Goal: Transaction & Acquisition: Purchase product/service

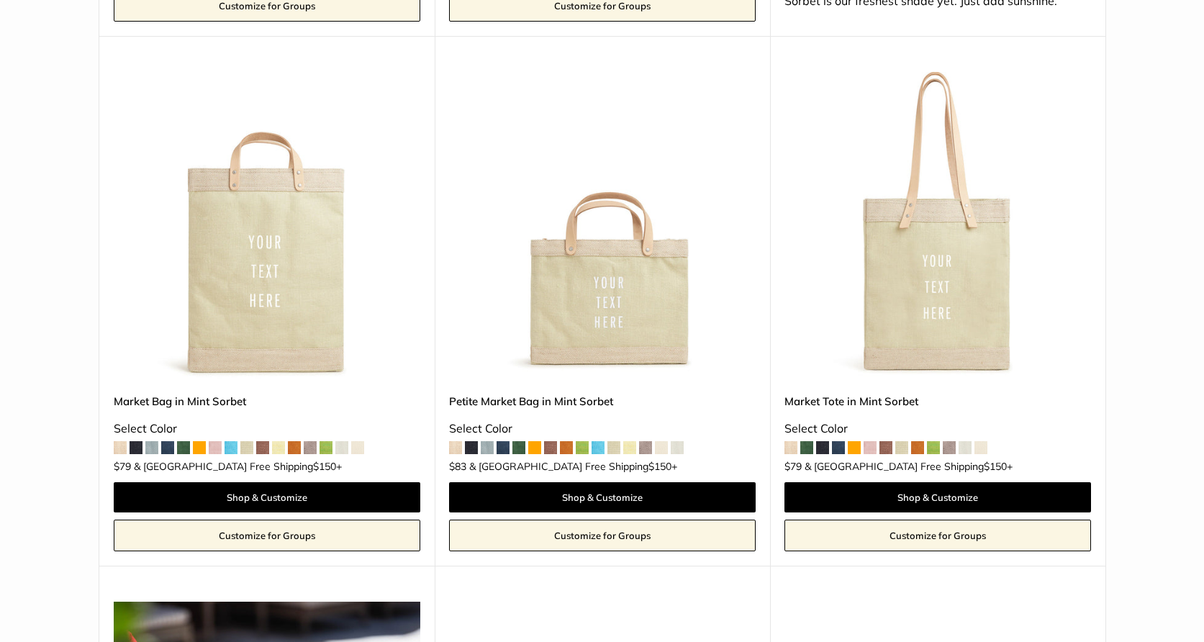
scroll to position [1321, 0]
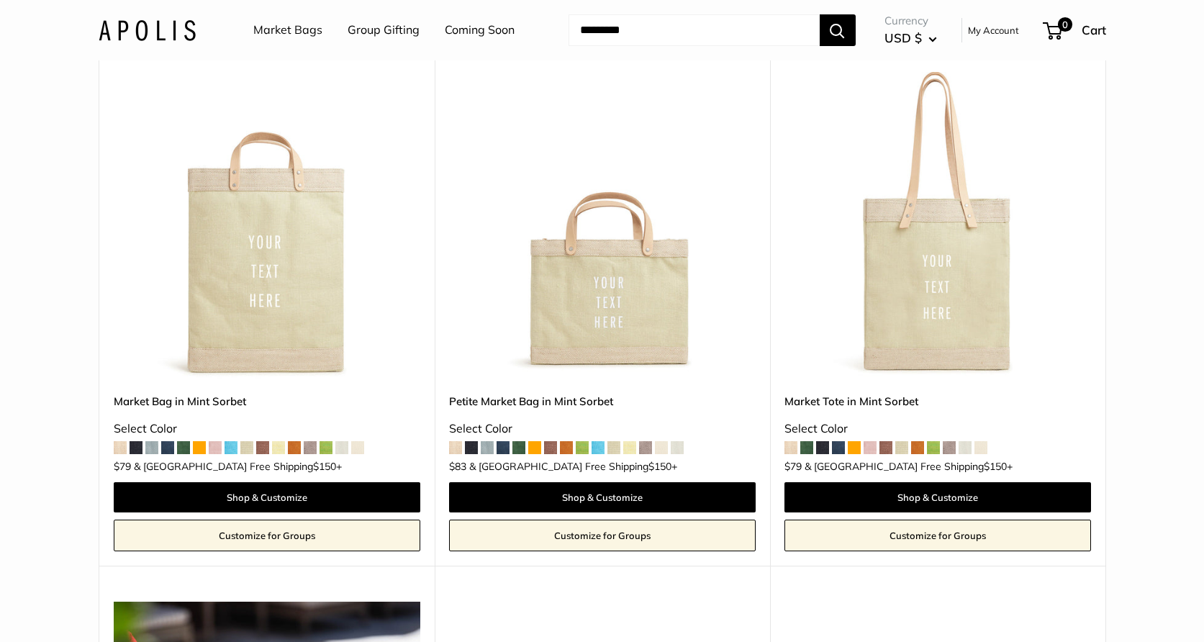
click at [361, 441] on span at bounding box center [357, 447] width 13 height 13
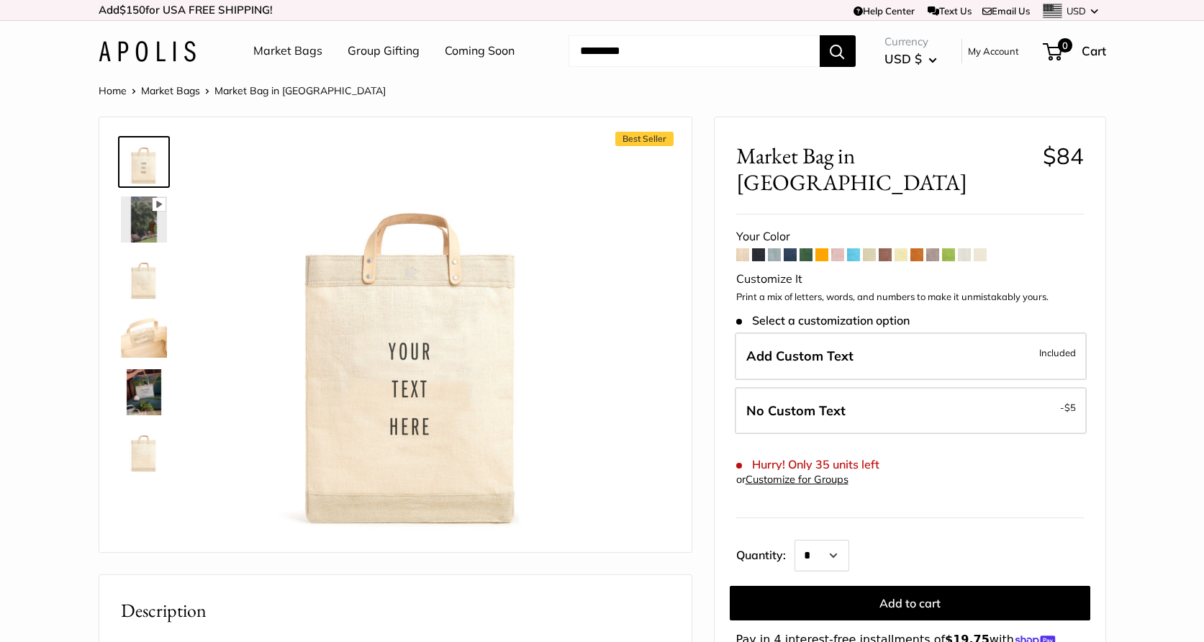
click at [969, 248] on span at bounding box center [964, 254] width 13 height 13
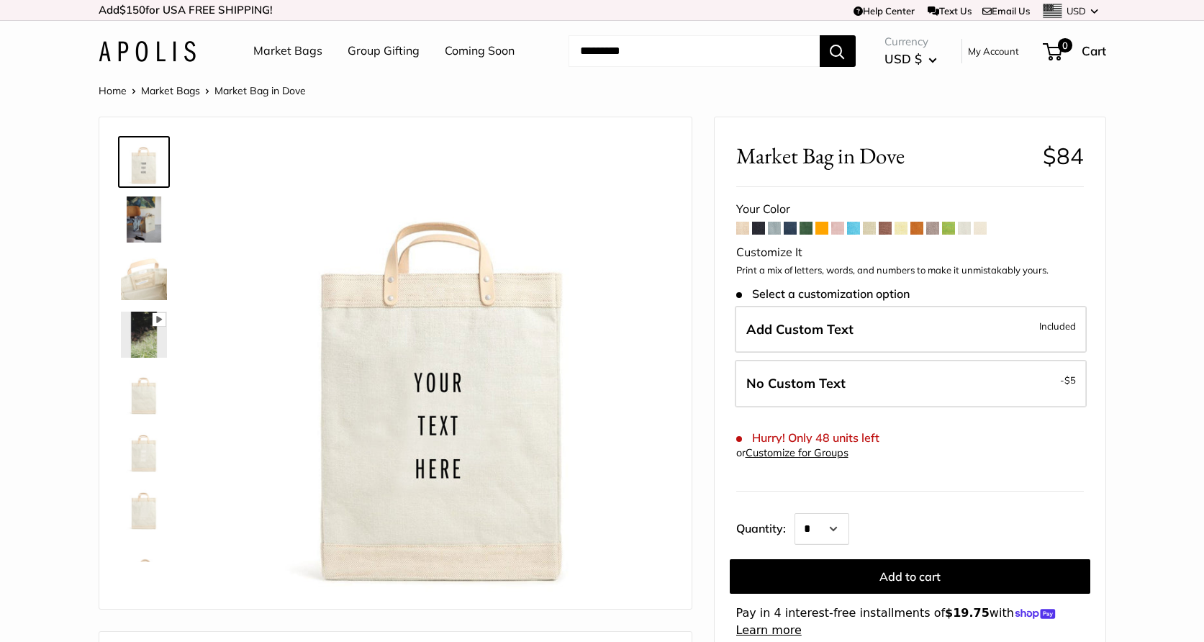
click at [933, 232] on span at bounding box center [932, 228] width 13 height 13
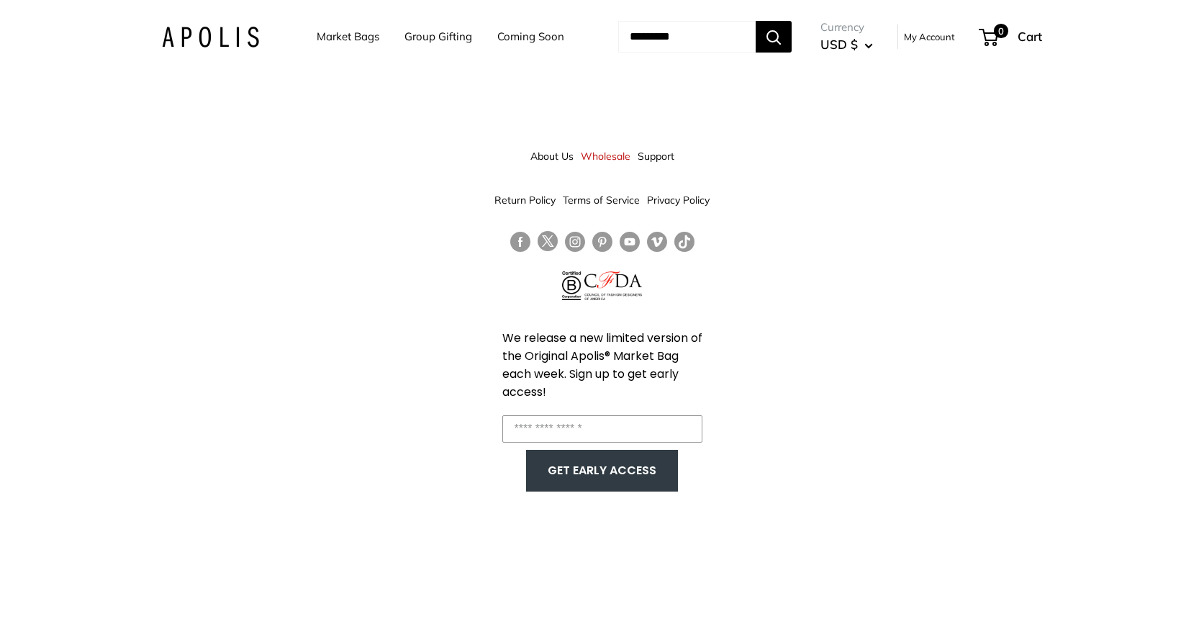
click at [501, 38] on link "Coming Soon" at bounding box center [530, 37] width 67 height 20
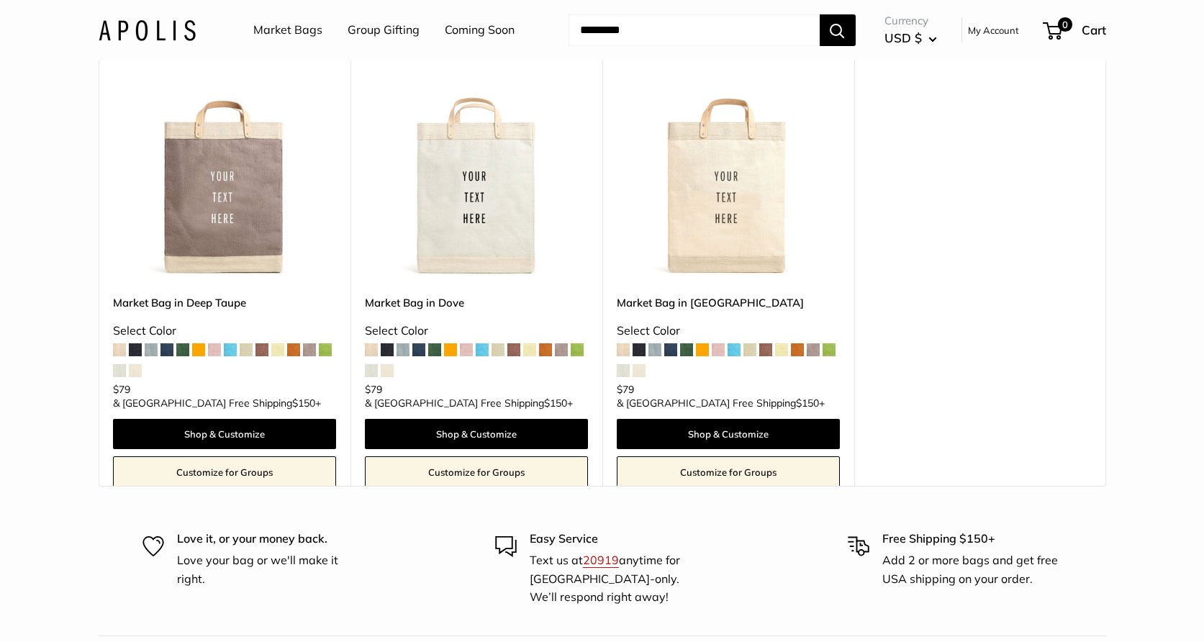
scroll to position [8722, 0]
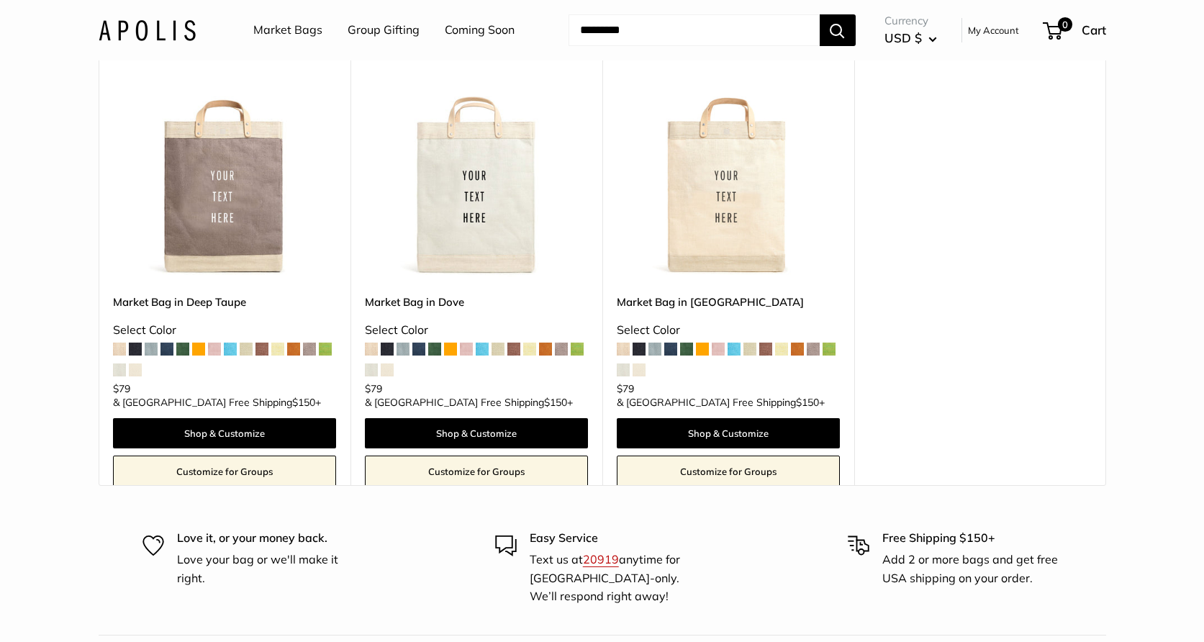
click at [230, 455] on link "Customize for Groups" at bounding box center [224, 471] width 223 height 32
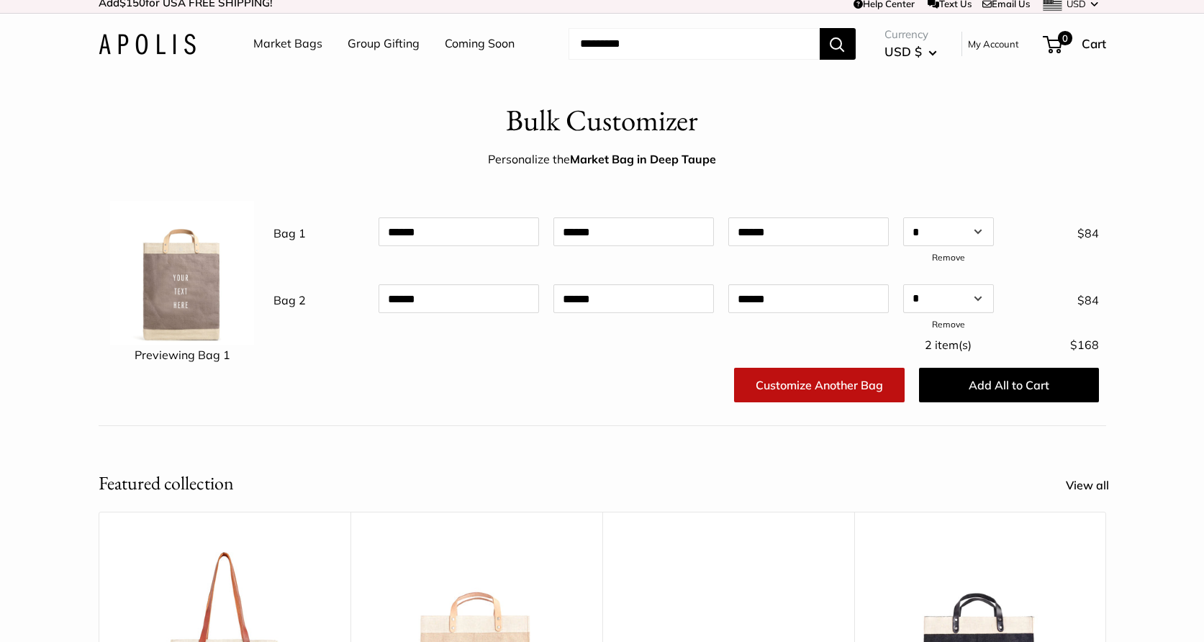
scroll to position [8, 0]
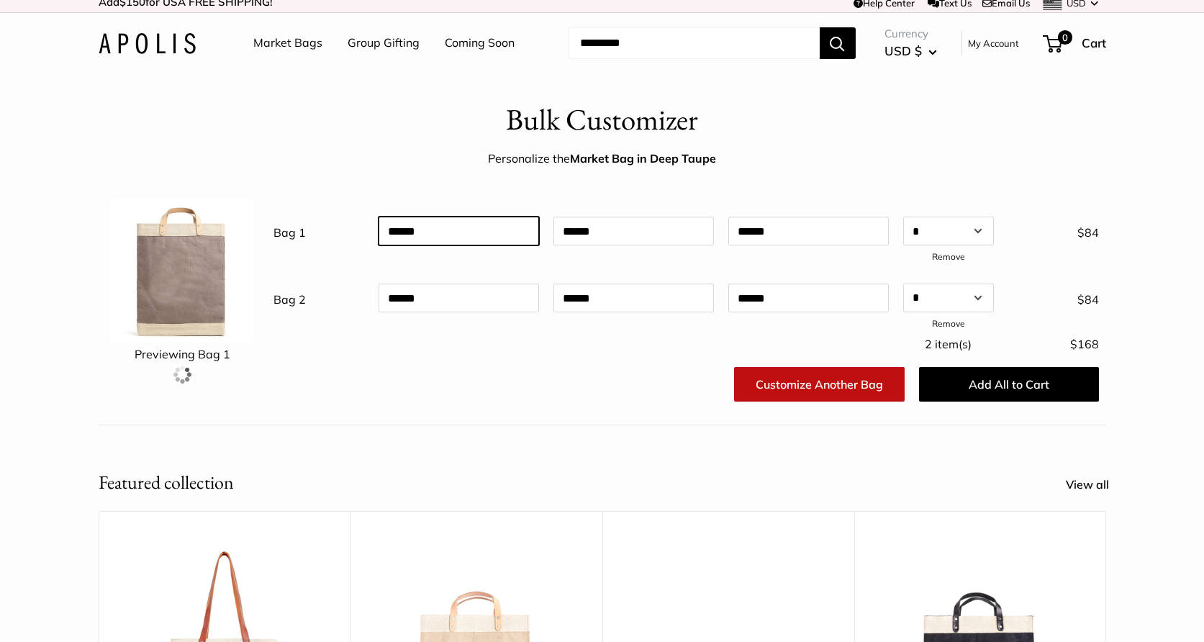
click at [418, 230] on input "text" at bounding box center [458, 231] width 160 height 29
type input "*****"
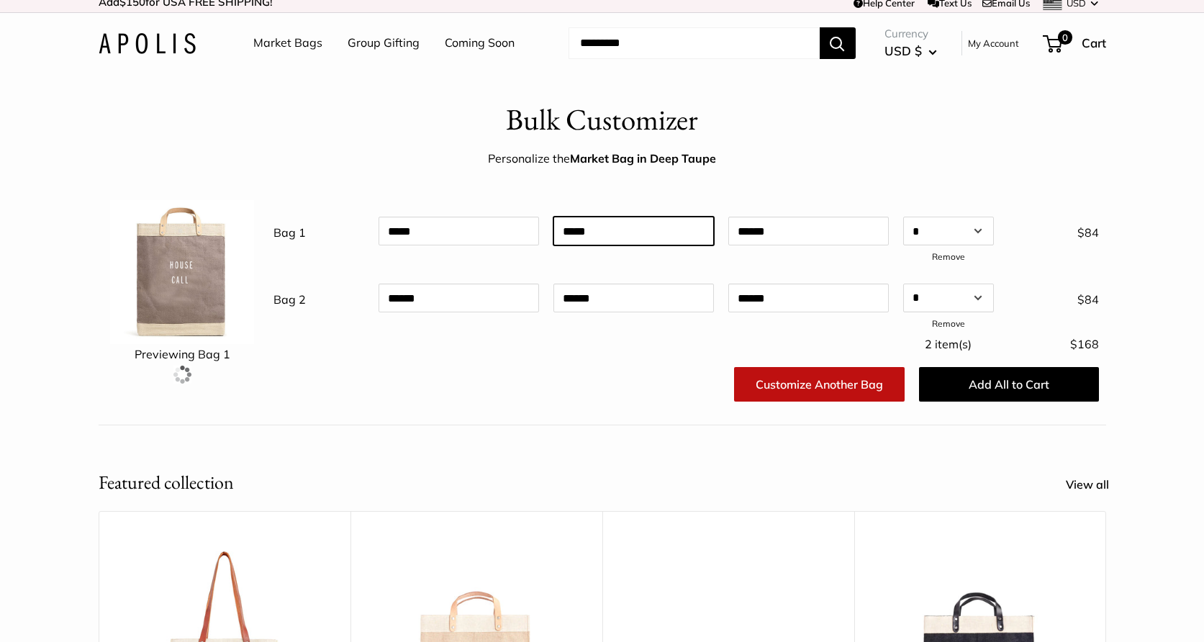
type input "****"
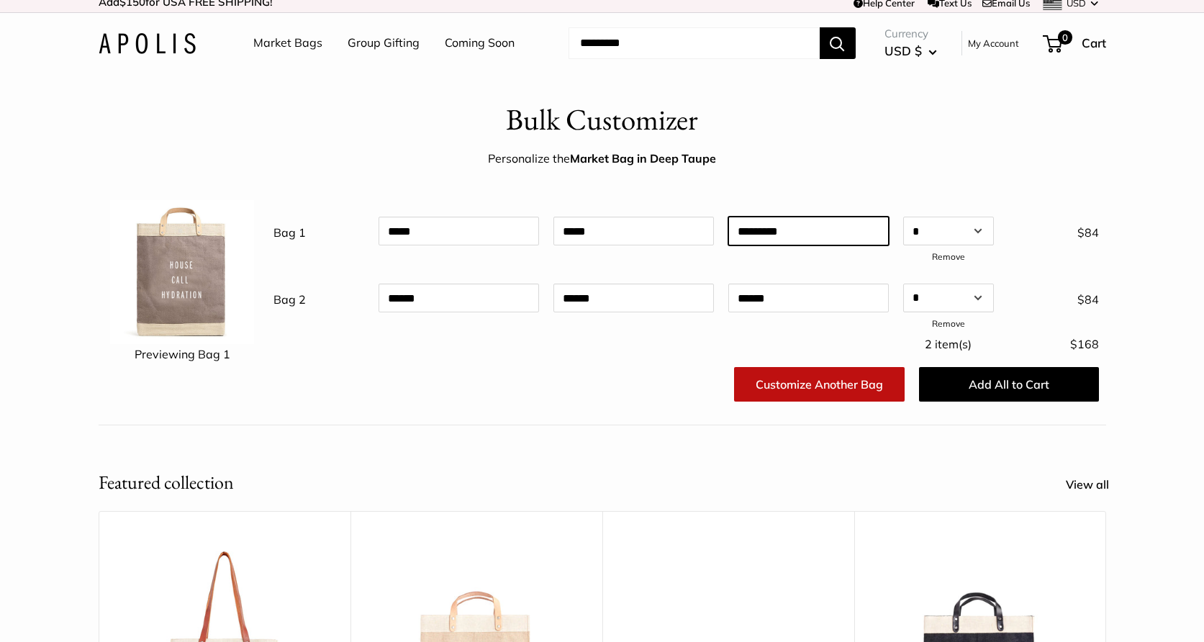
type input "*********"
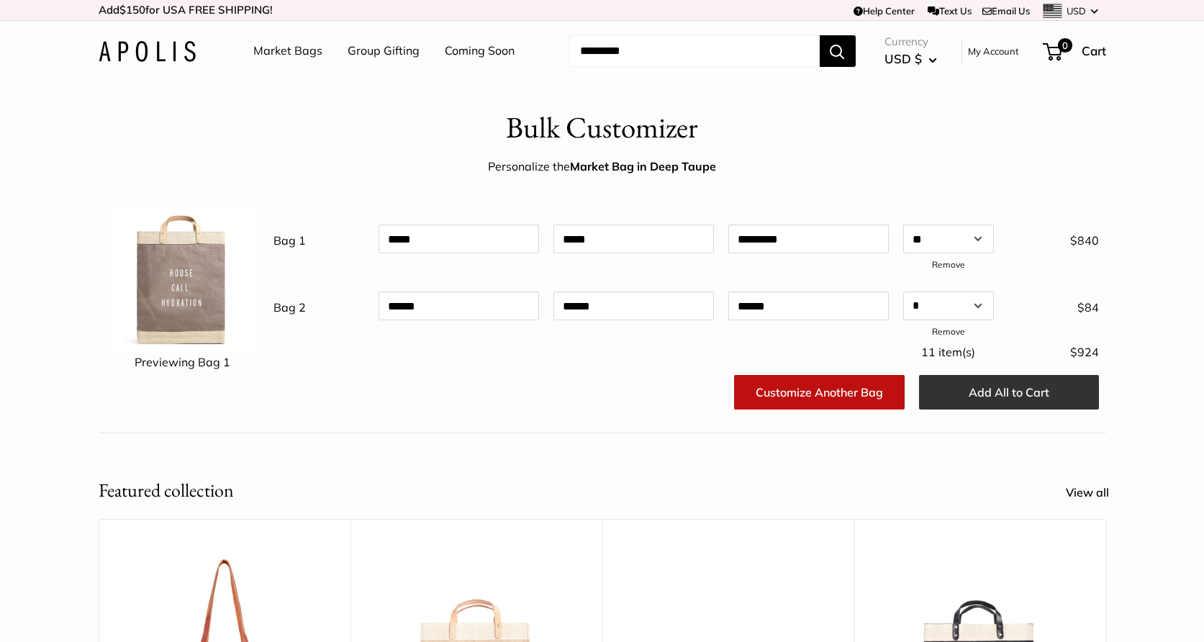
scroll to position [0, 0]
click at [386, 51] on link "Group Gifting" at bounding box center [384, 51] width 72 height 22
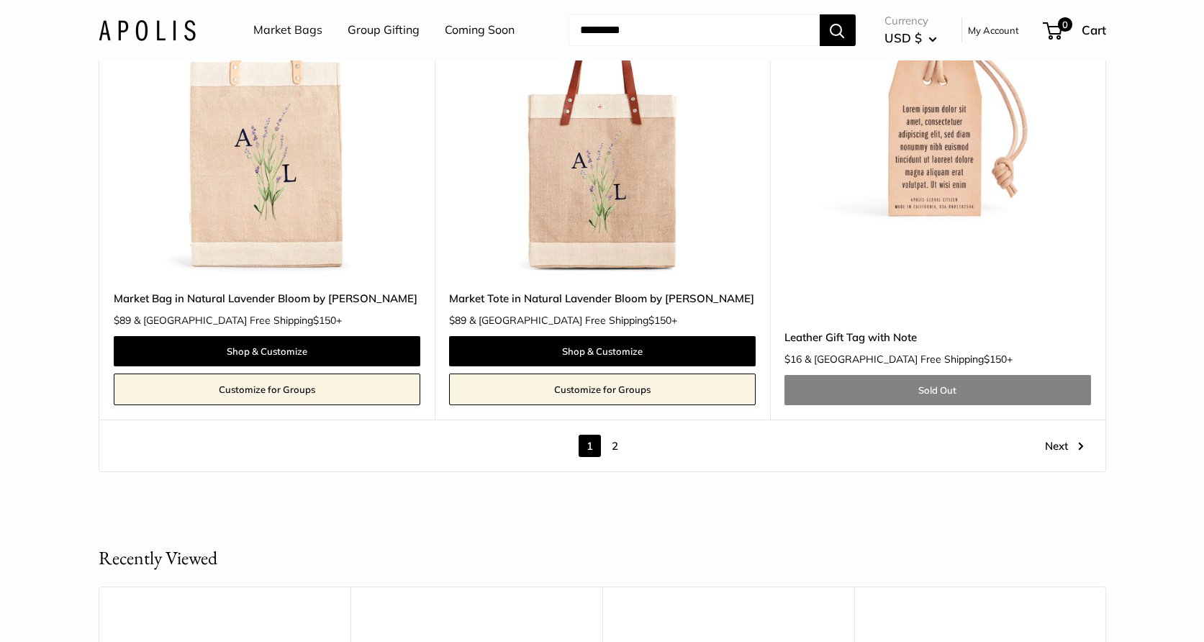
scroll to position [8041, 0]
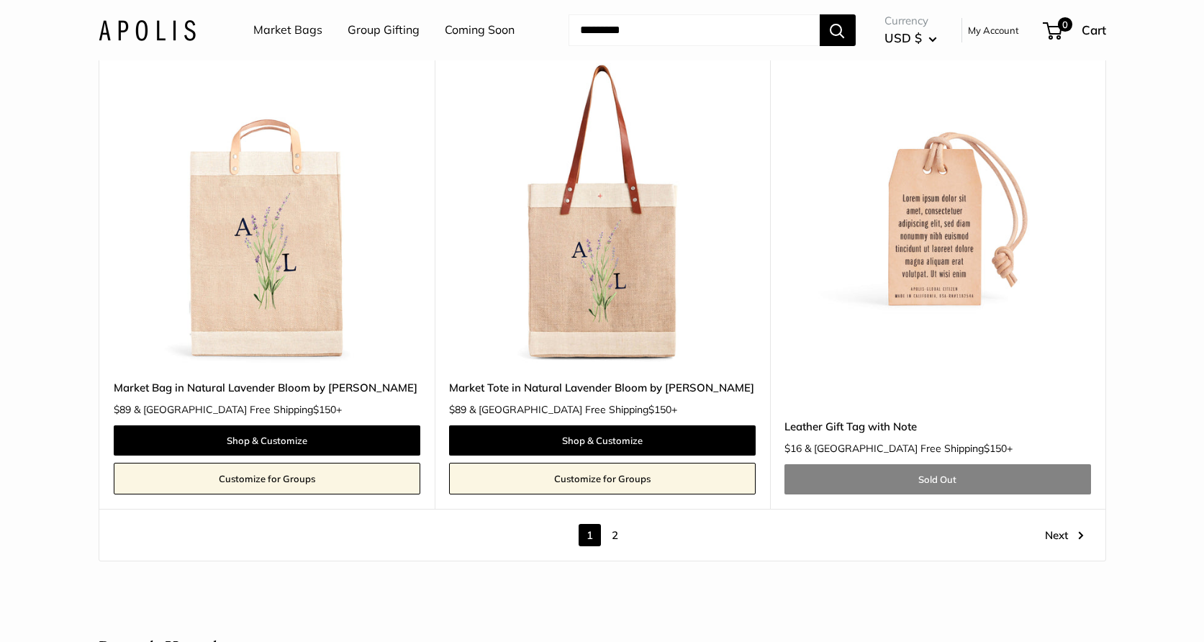
click at [617, 524] on link "2" at bounding box center [615, 535] width 22 height 22
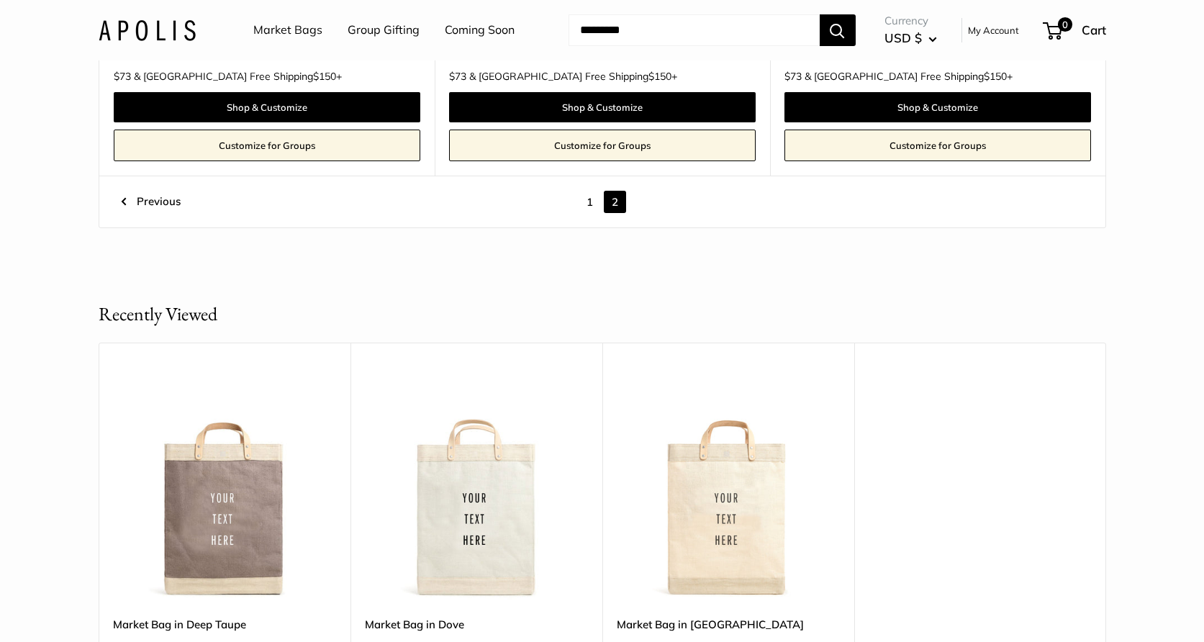
scroll to position [5657, 0]
